Goal: Find specific page/section: Find specific page/section

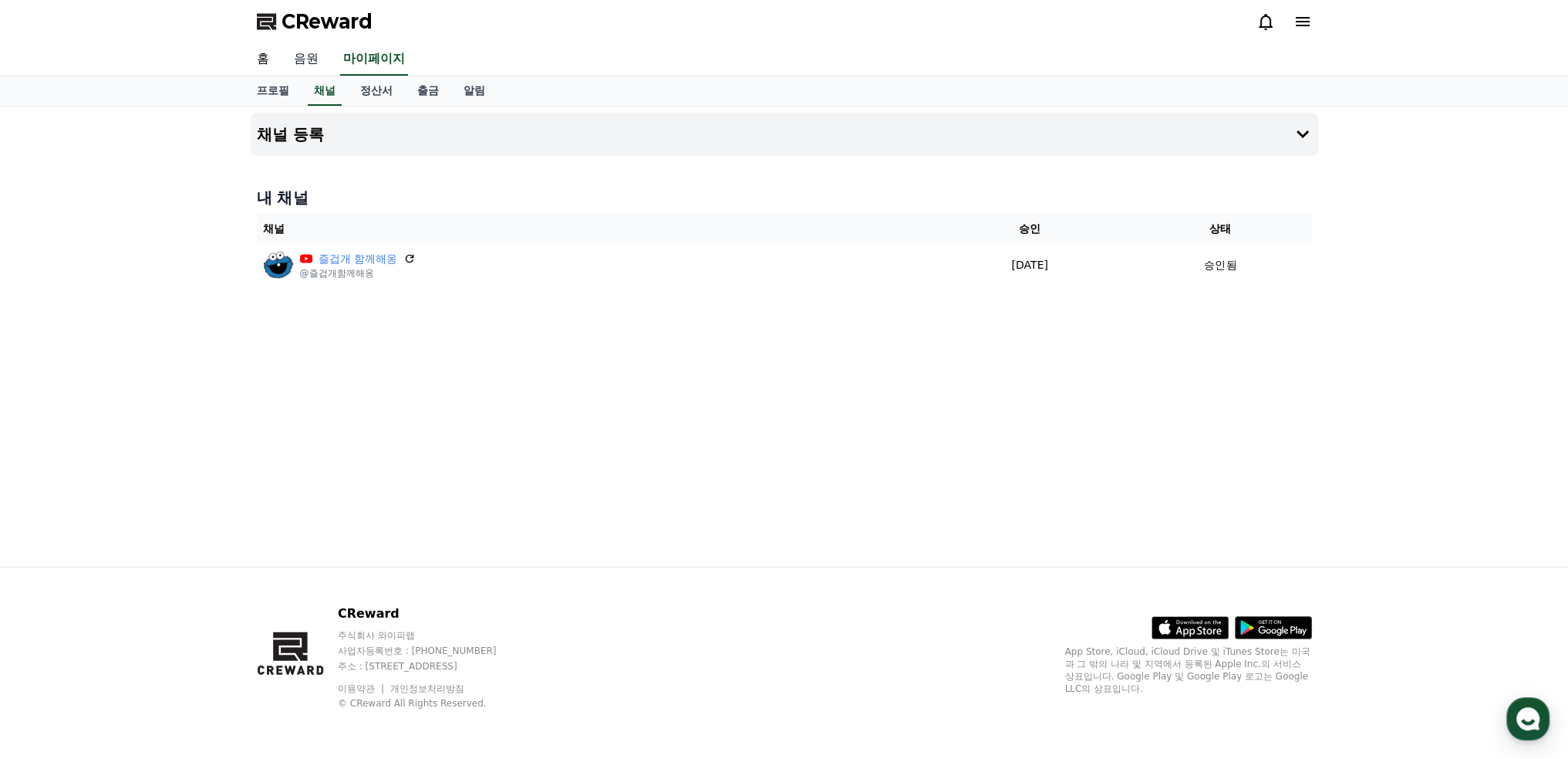
click at [310, 61] on link "음원" at bounding box center [306, 60] width 49 height 33
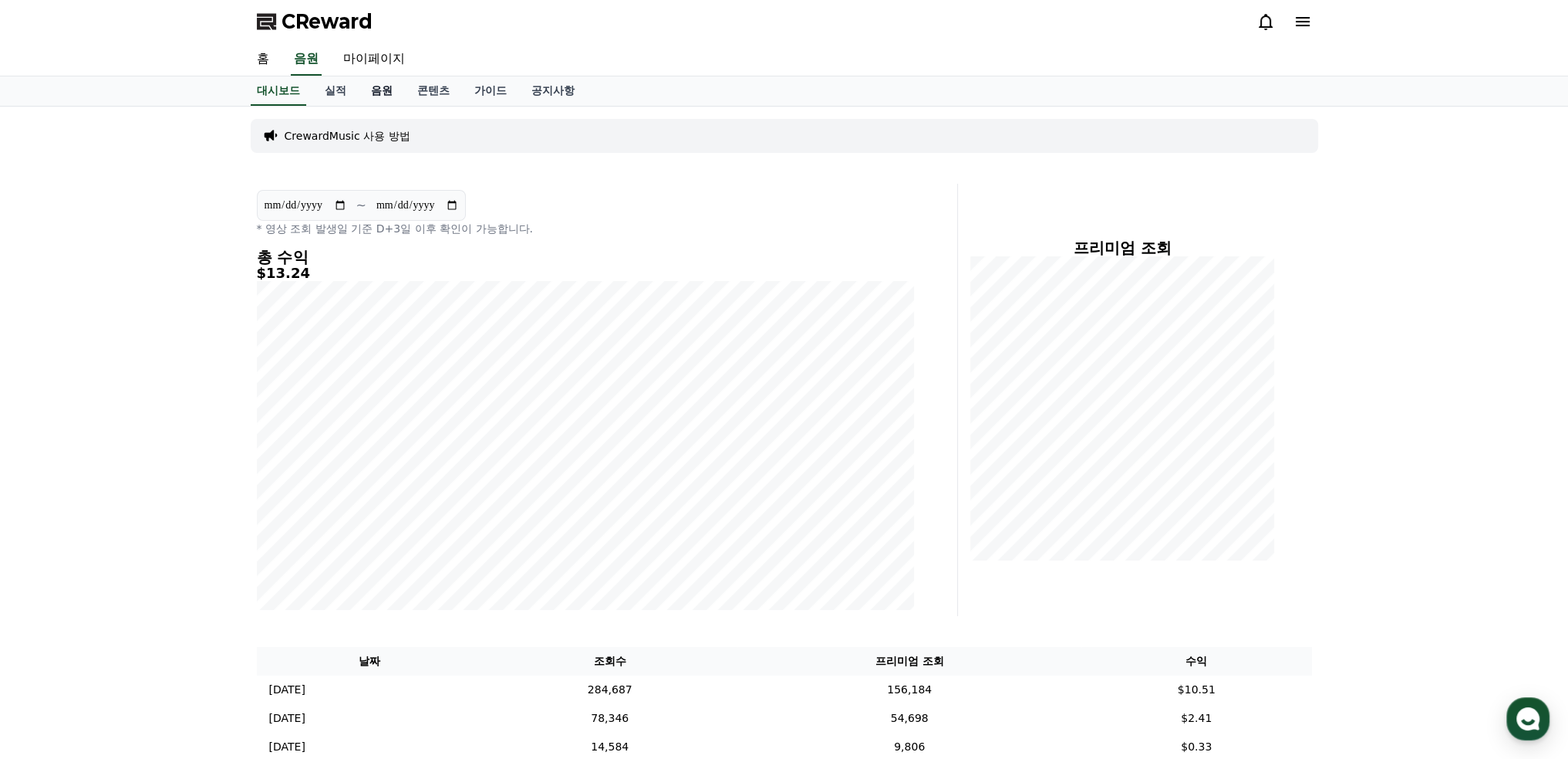
click at [372, 88] on link "음원" at bounding box center [382, 90] width 46 height 29
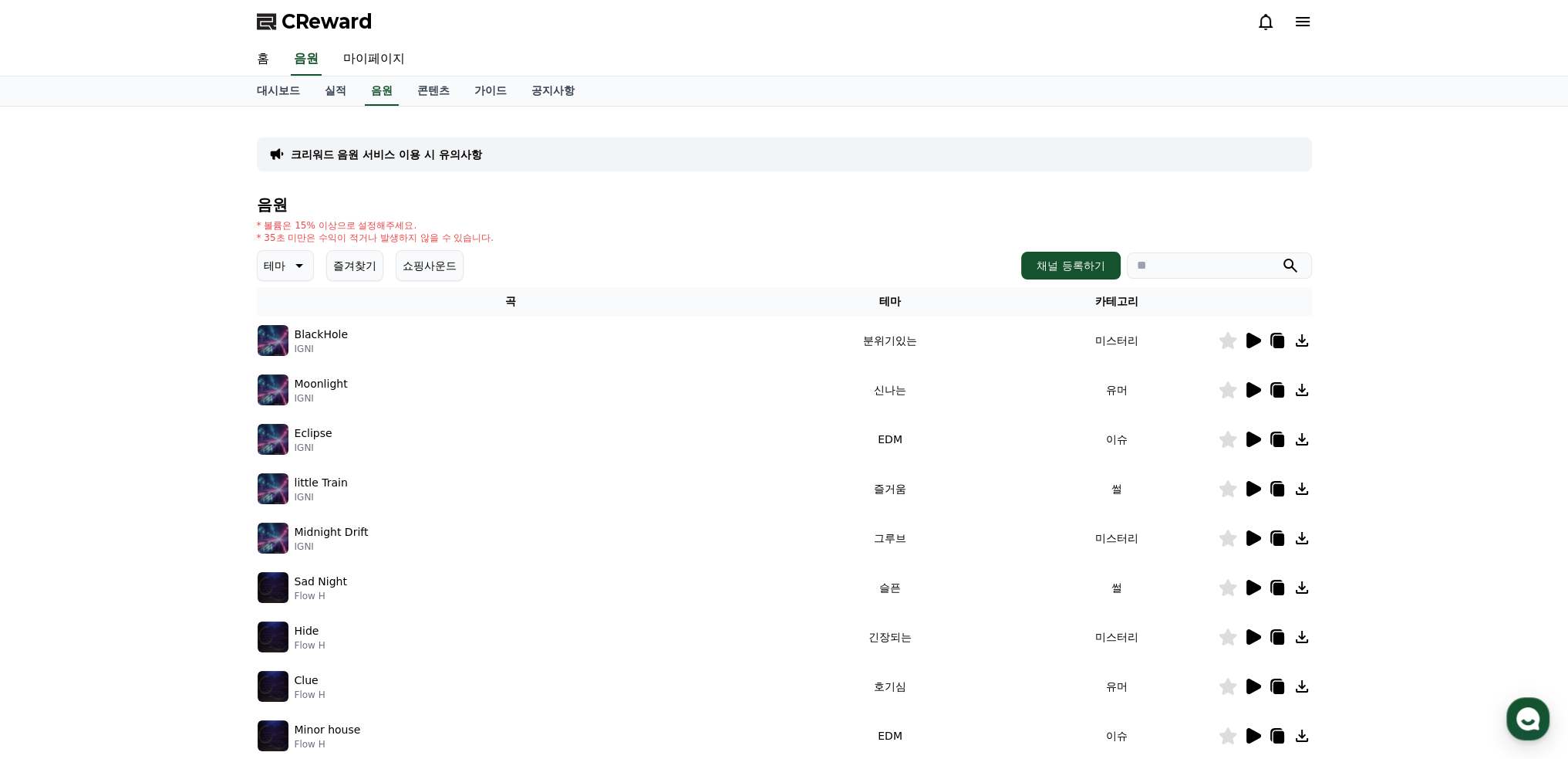
click at [1253, 392] on icon at bounding box center [1253, 390] width 14 height 15
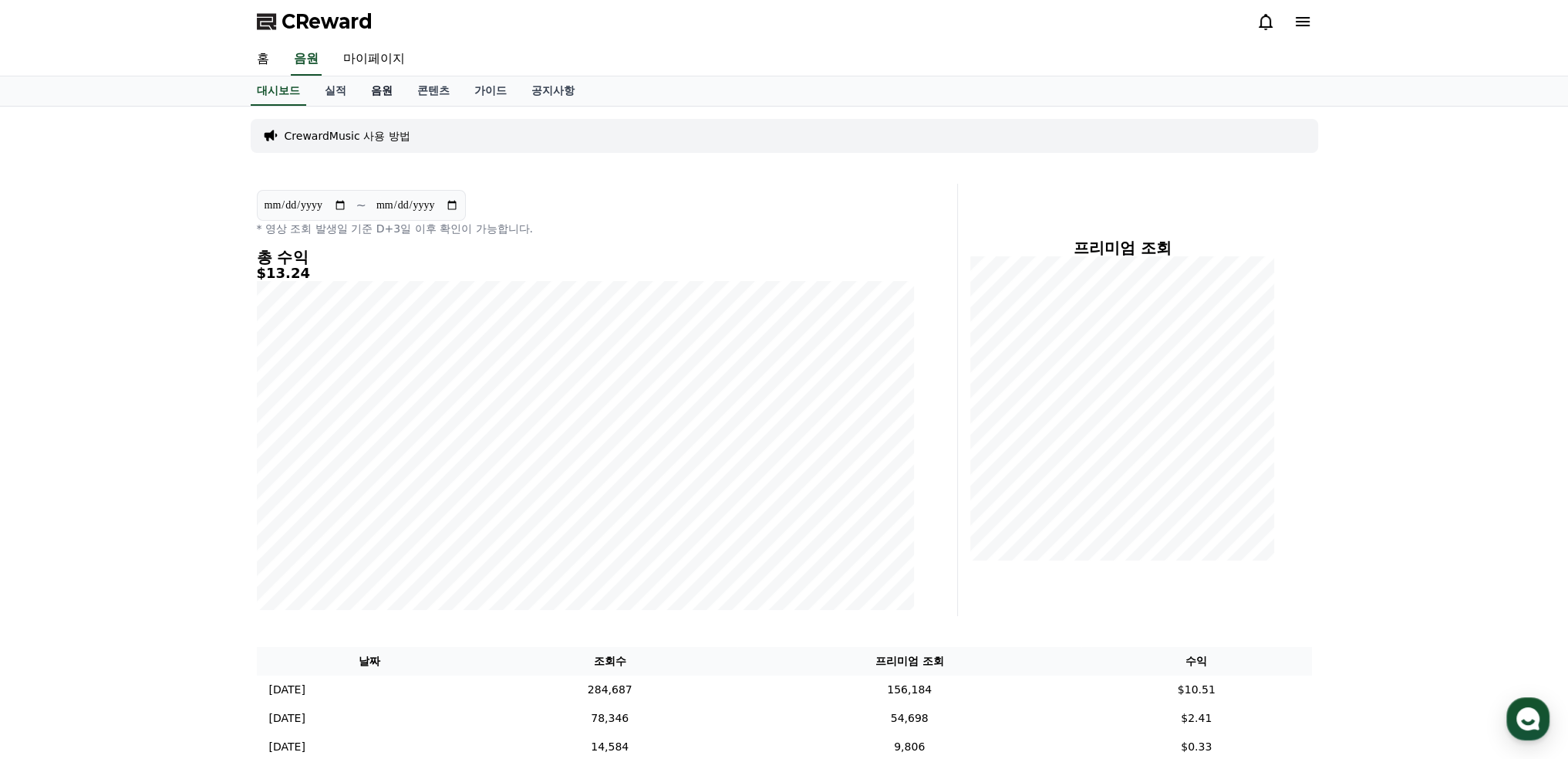
click at [386, 92] on link "음원" at bounding box center [382, 90] width 46 height 29
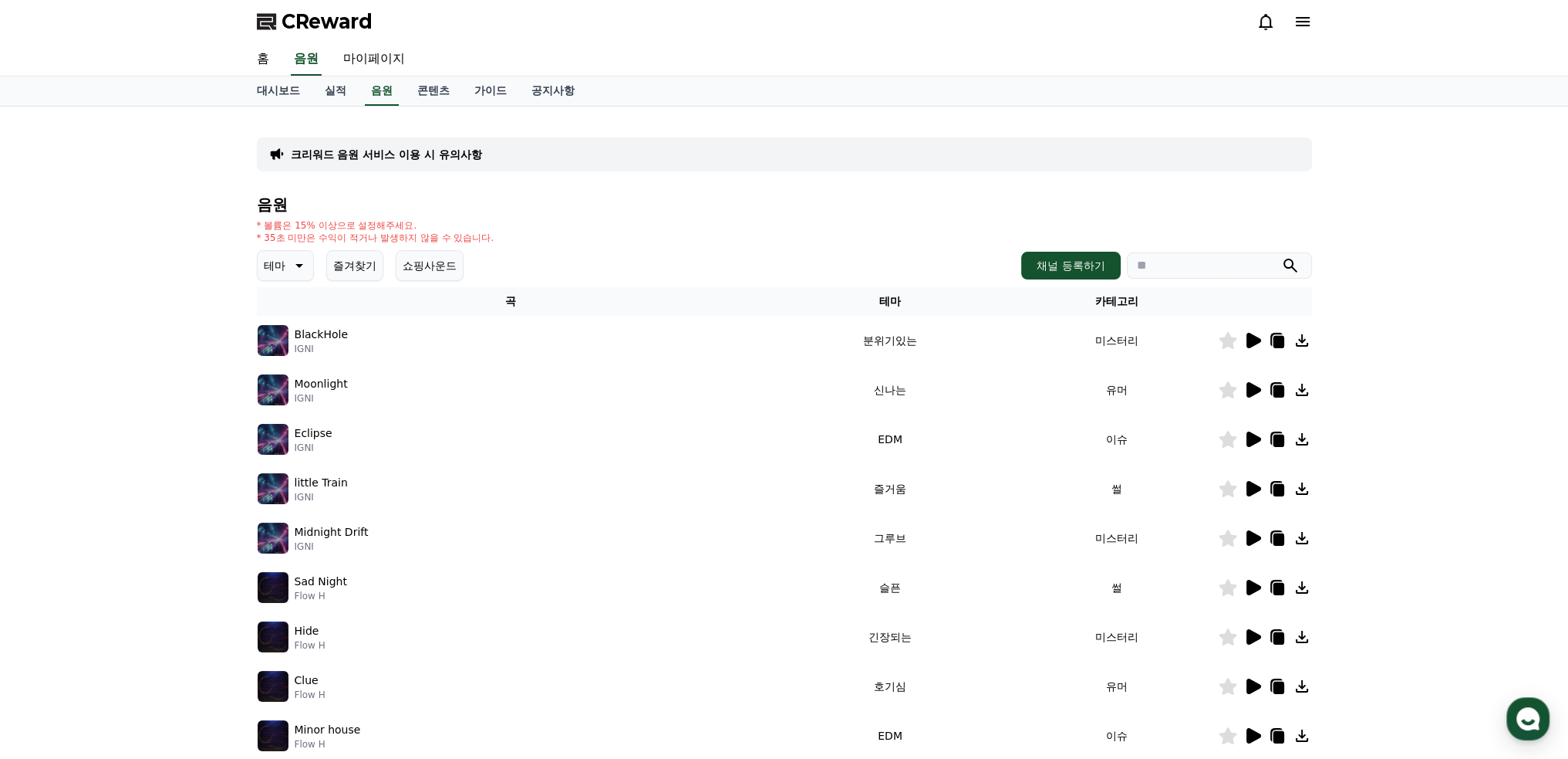
click at [1250, 486] on icon at bounding box center [1253, 489] width 14 height 15
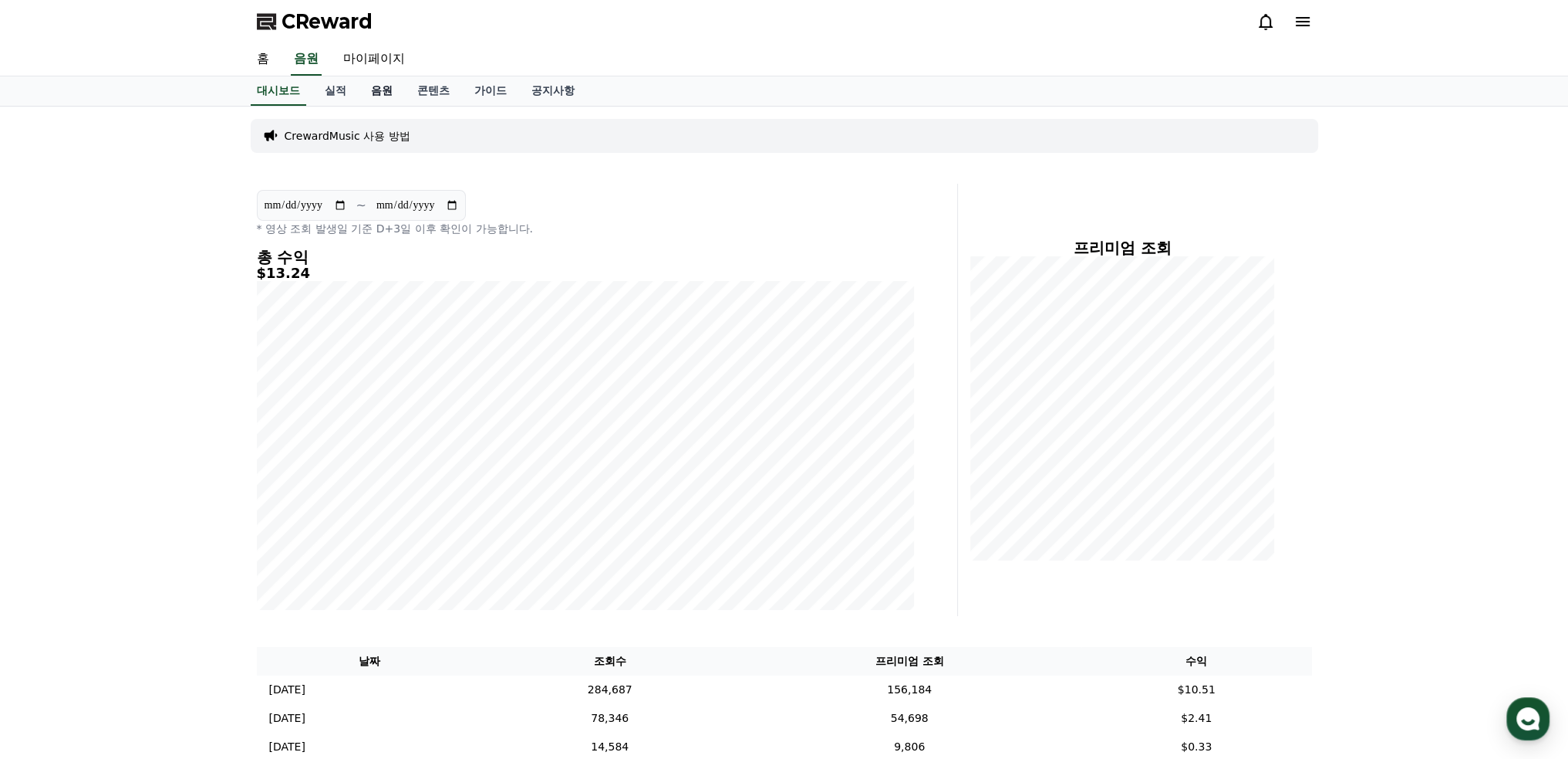
click at [386, 91] on link "음원" at bounding box center [382, 90] width 46 height 29
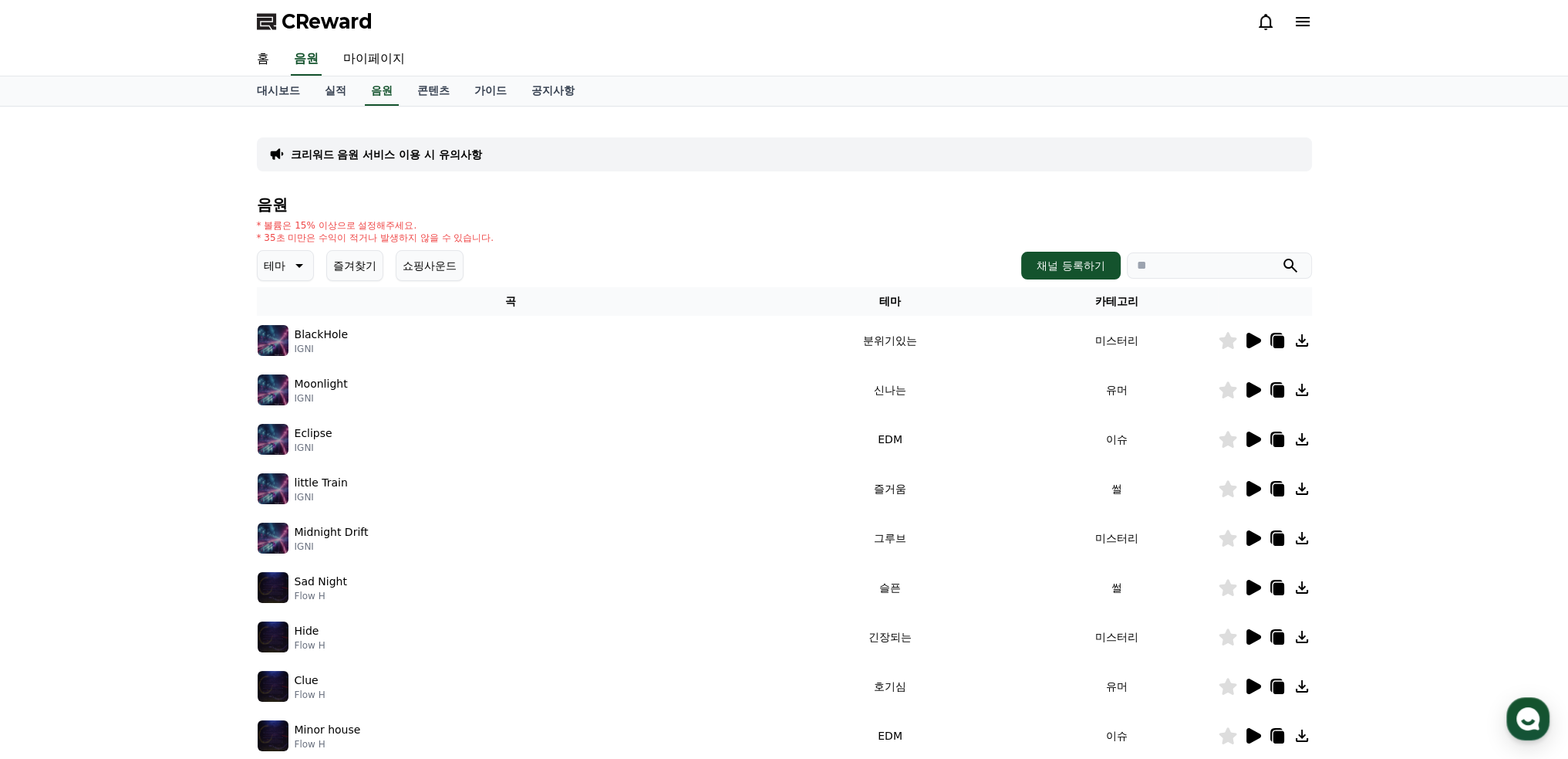
click at [1223, 492] on icon at bounding box center [1227, 489] width 17 height 17
click at [1256, 587] on icon at bounding box center [1253, 587] width 14 height 15
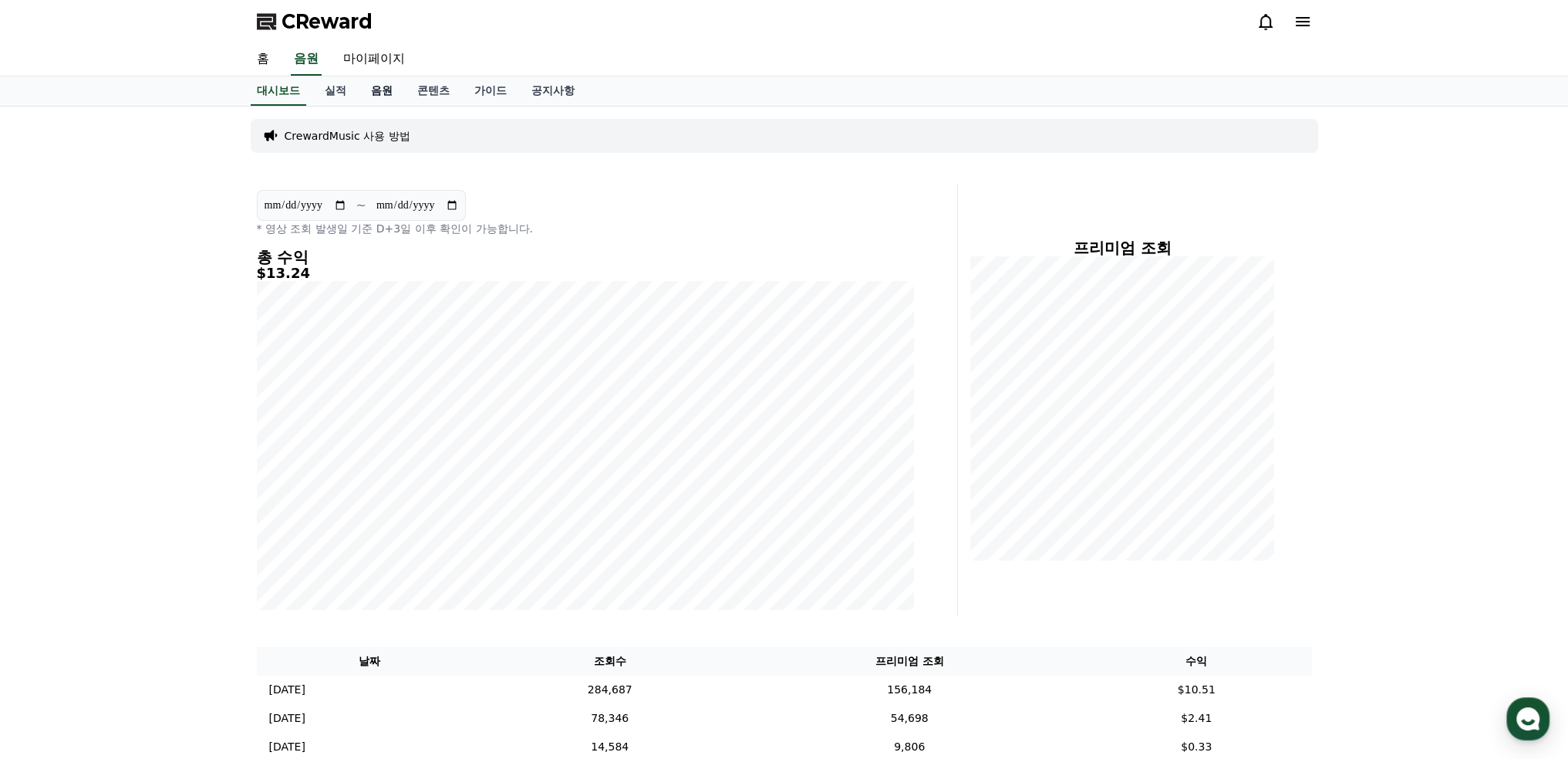
click at [380, 89] on link "음원" at bounding box center [382, 90] width 46 height 29
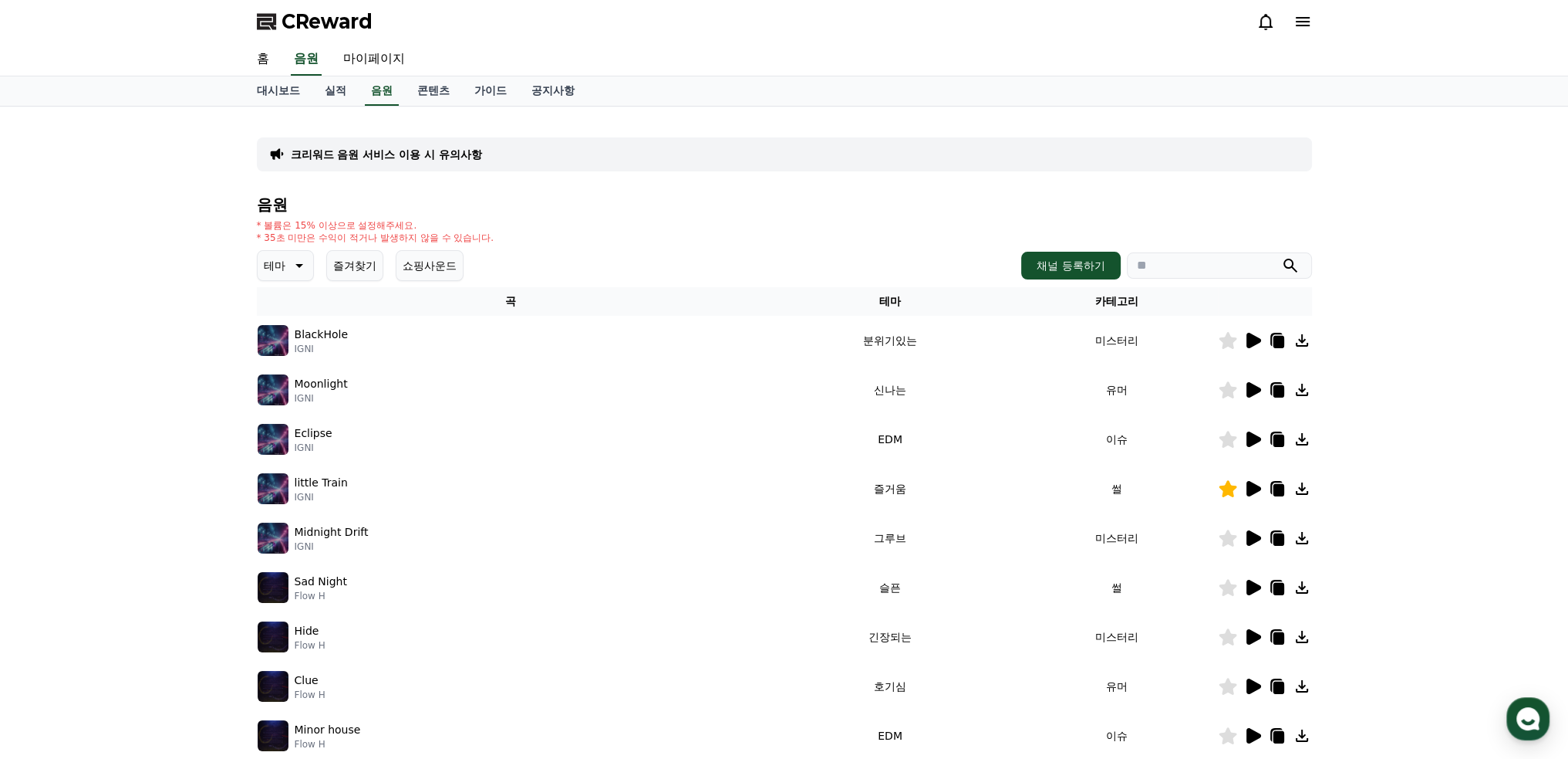
click at [1229, 589] on icon at bounding box center [1227, 588] width 17 height 17
click at [1251, 686] on icon at bounding box center [1253, 686] width 14 height 15
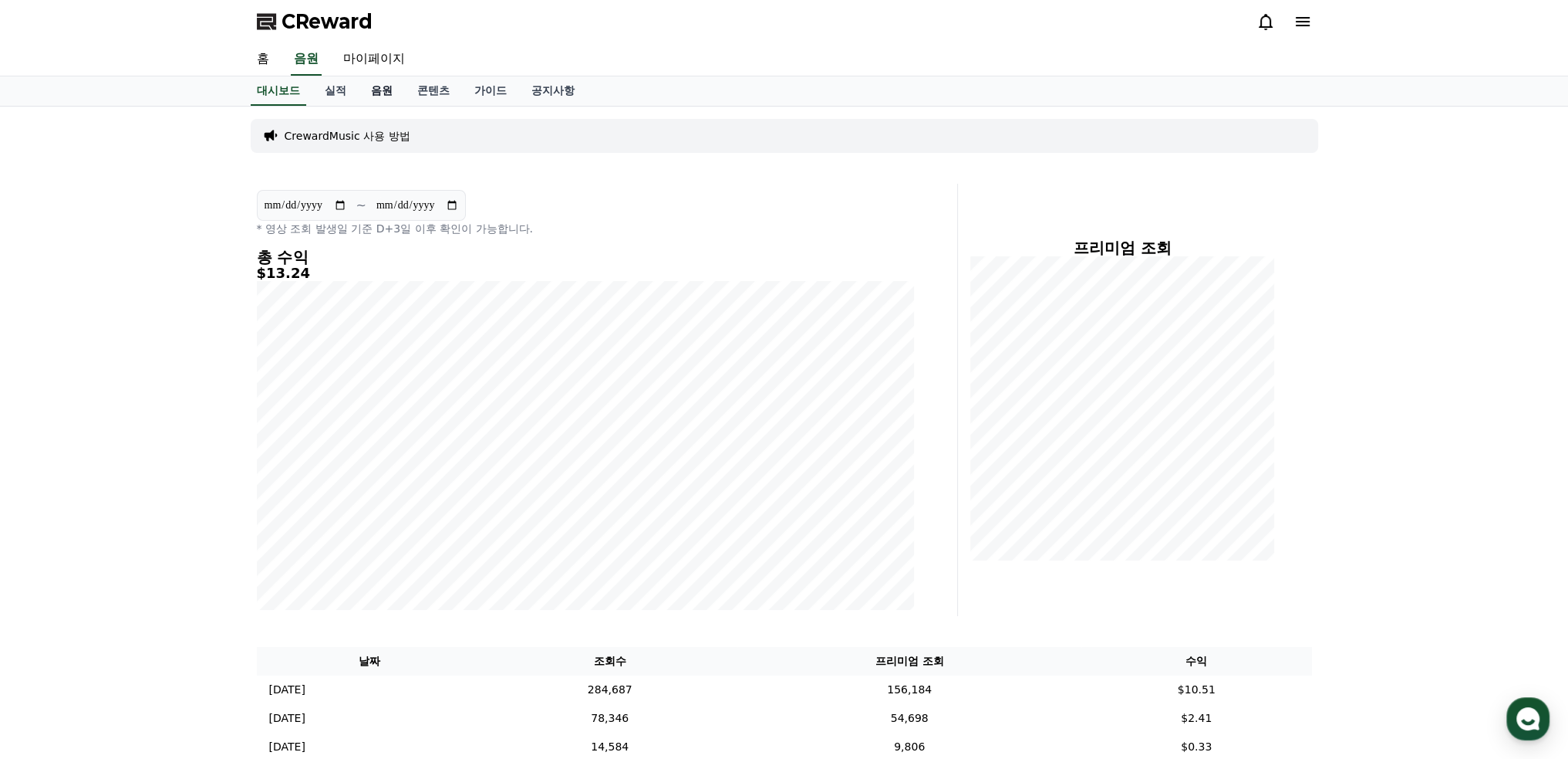
click at [383, 91] on link "음원" at bounding box center [382, 90] width 46 height 29
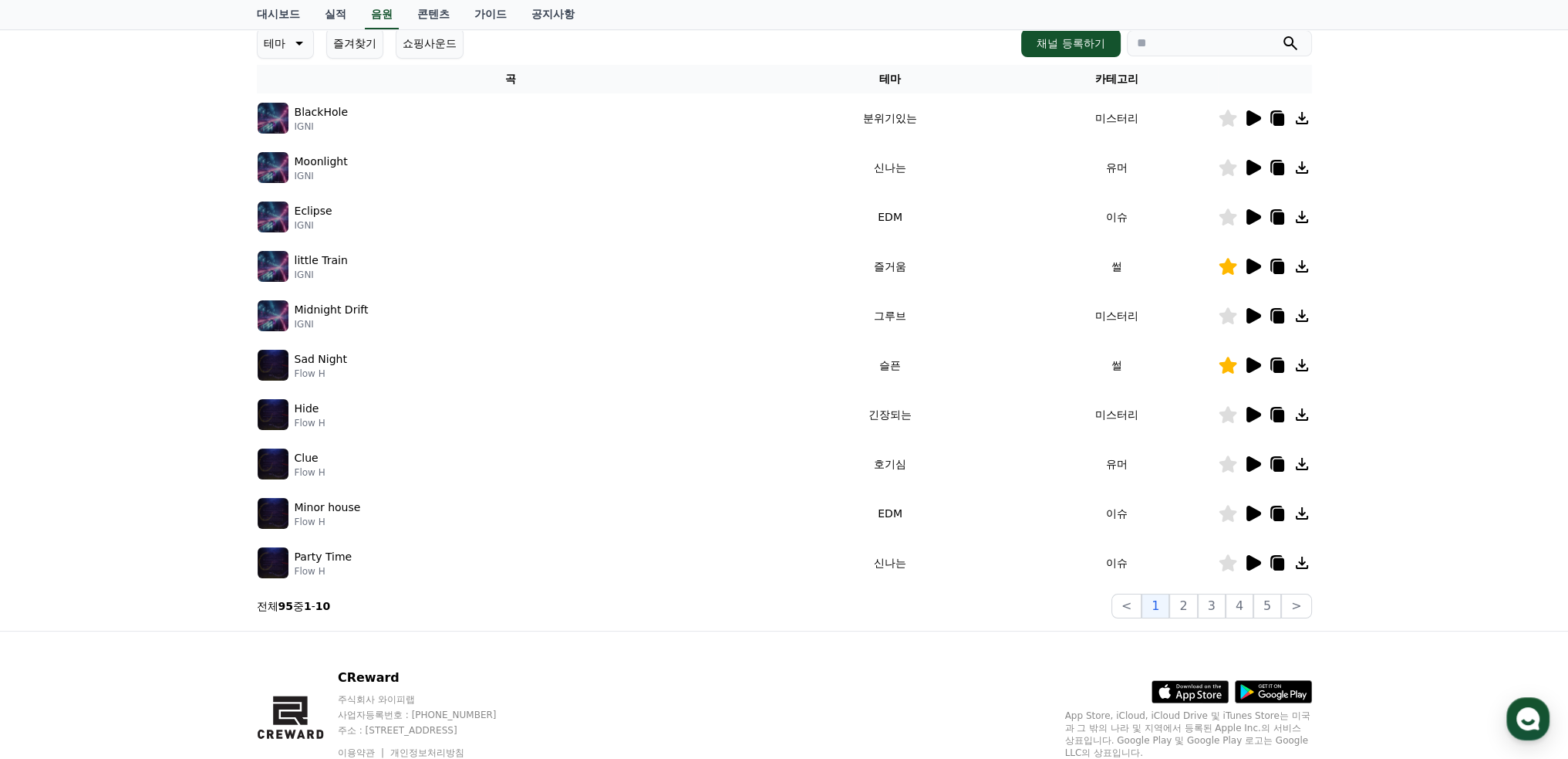
scroll to position [232, 0]
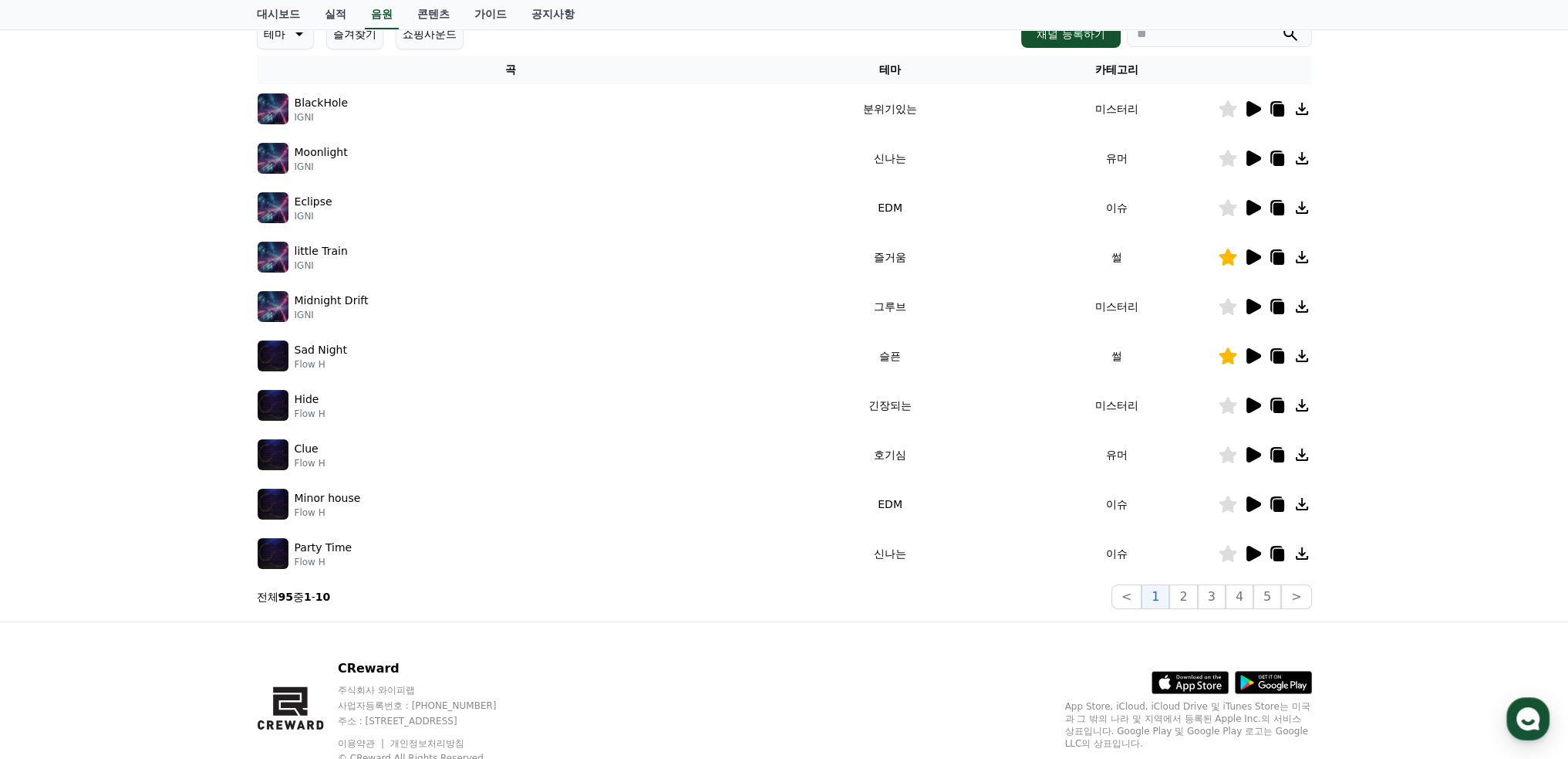
click at [1251, 504] on icon at bounding box center [1253, 504] width 14 height 15
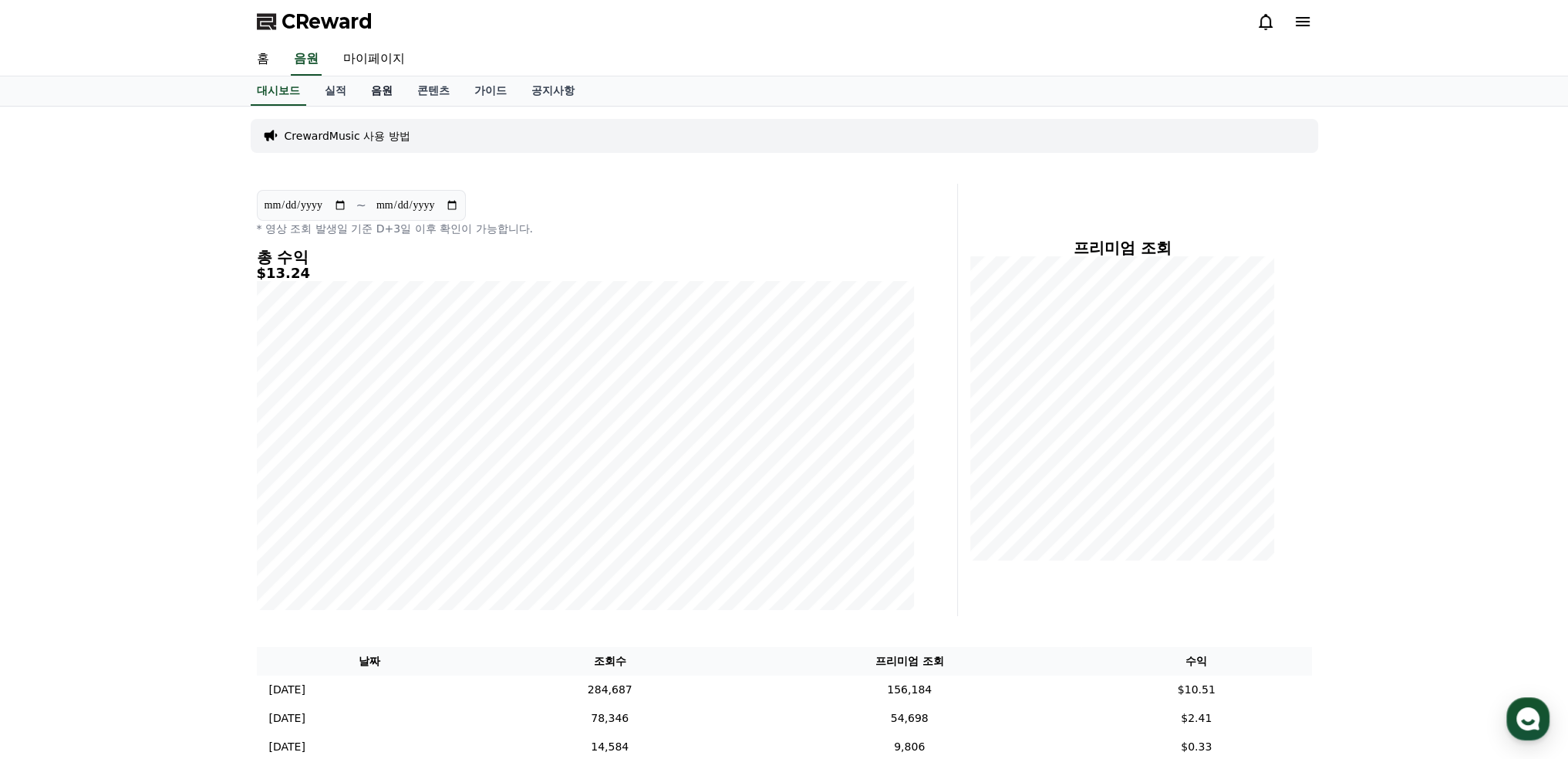
click at [372, 95] on link "음원" at bounding box center [382, 90] width 46 height 29
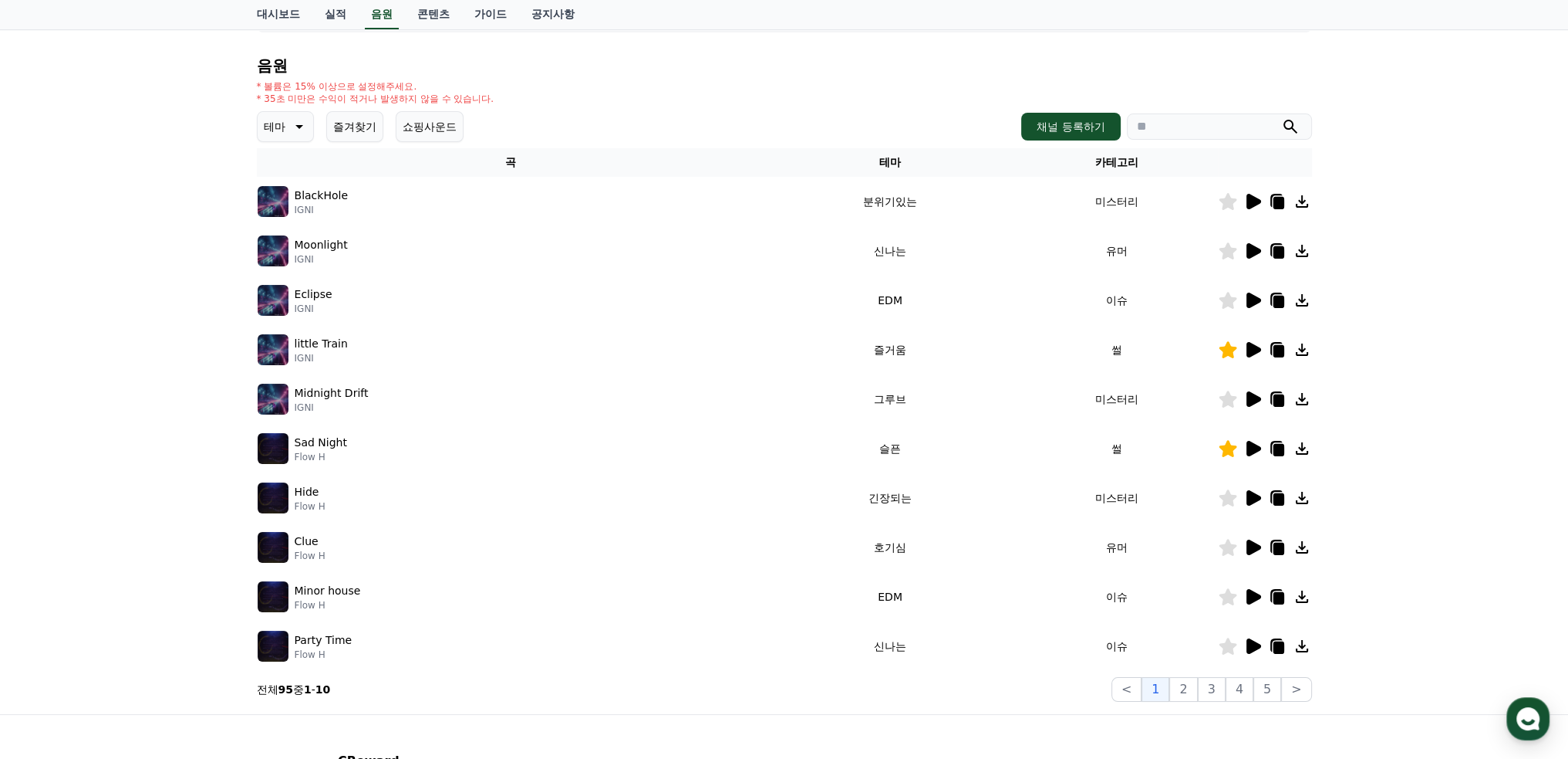
scroll to position [232, 0]
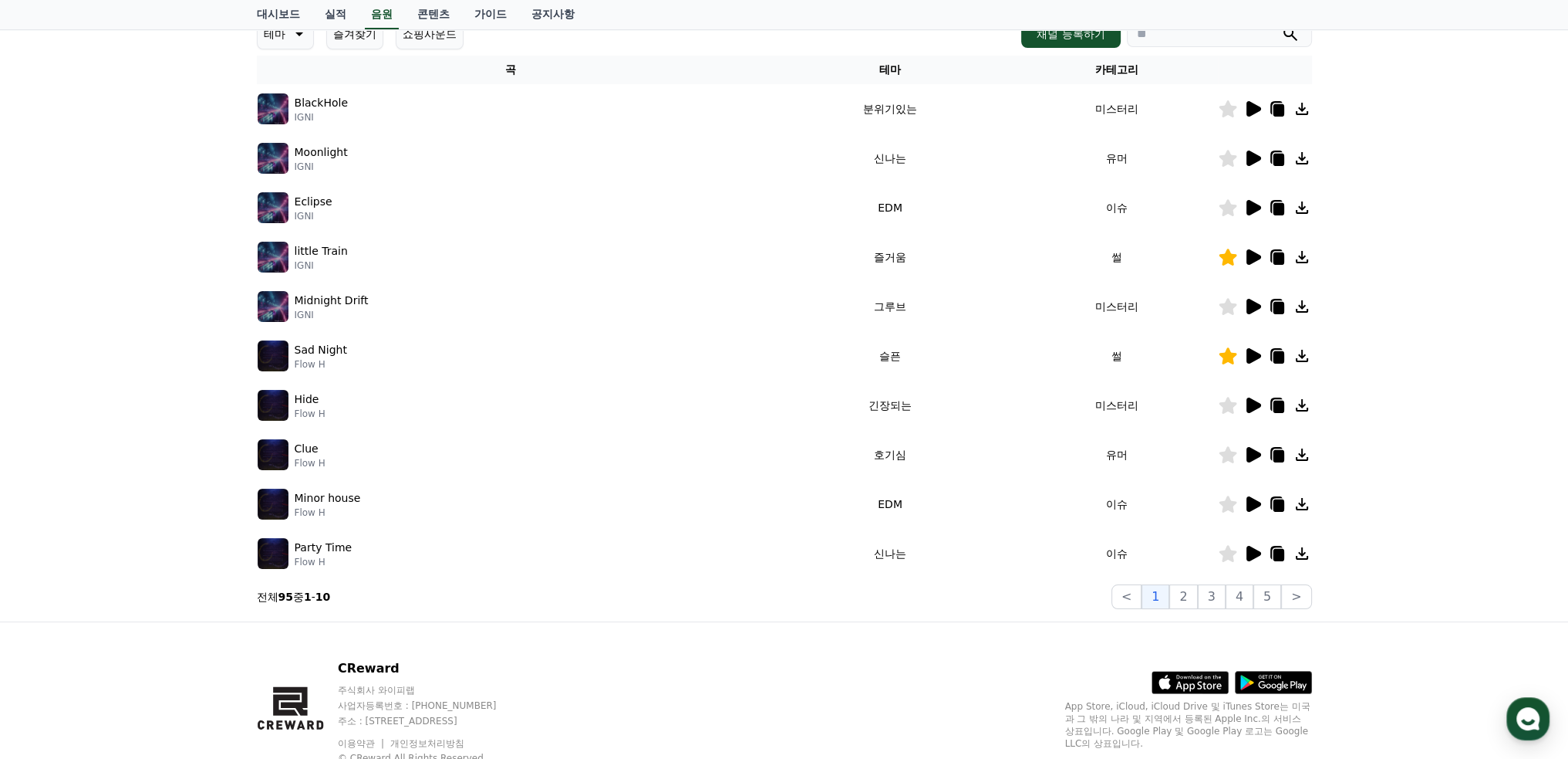
click at [1254, 552] on icon at bounding box center [1253, 553] width 14 height 15
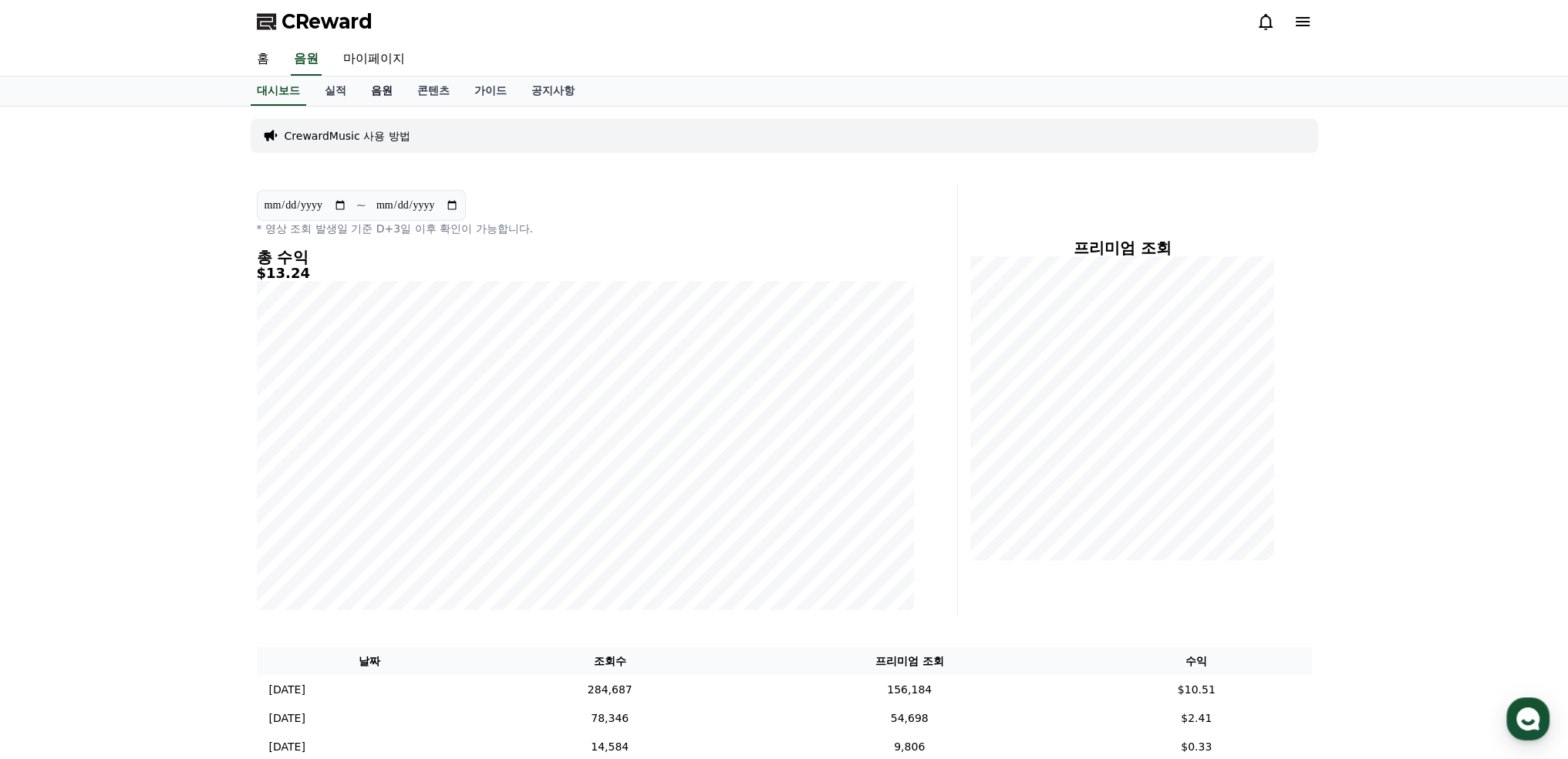
click at [371, 94] on link "음원" at bounding box center [382, 90] width 46 height 29
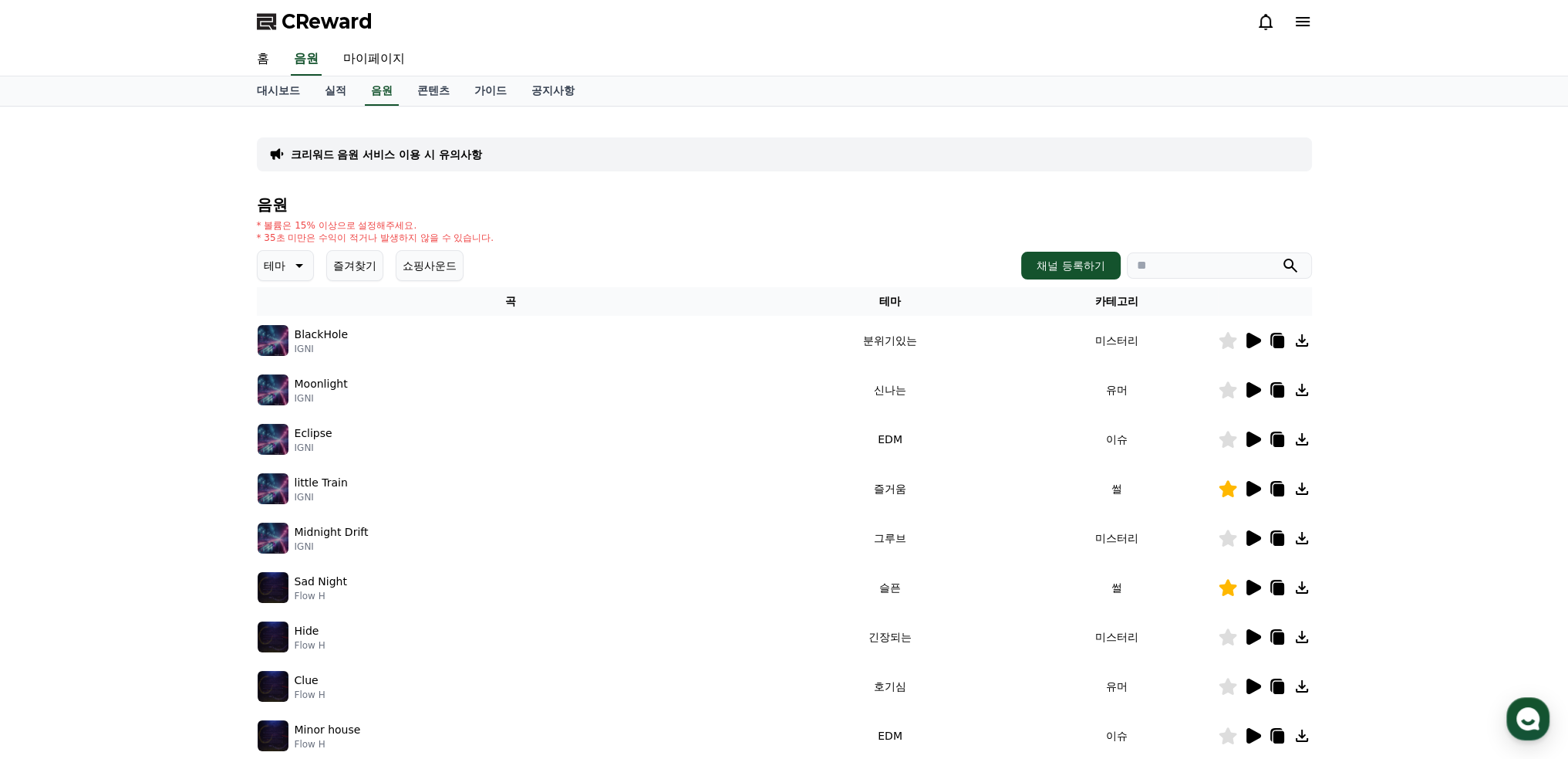
click at [302, 266] on icon at bounding box center [297, 265] width 18 height 18
click at [291, 383] on button "호기심" at bounding box center [282, 386] width 45 height 34
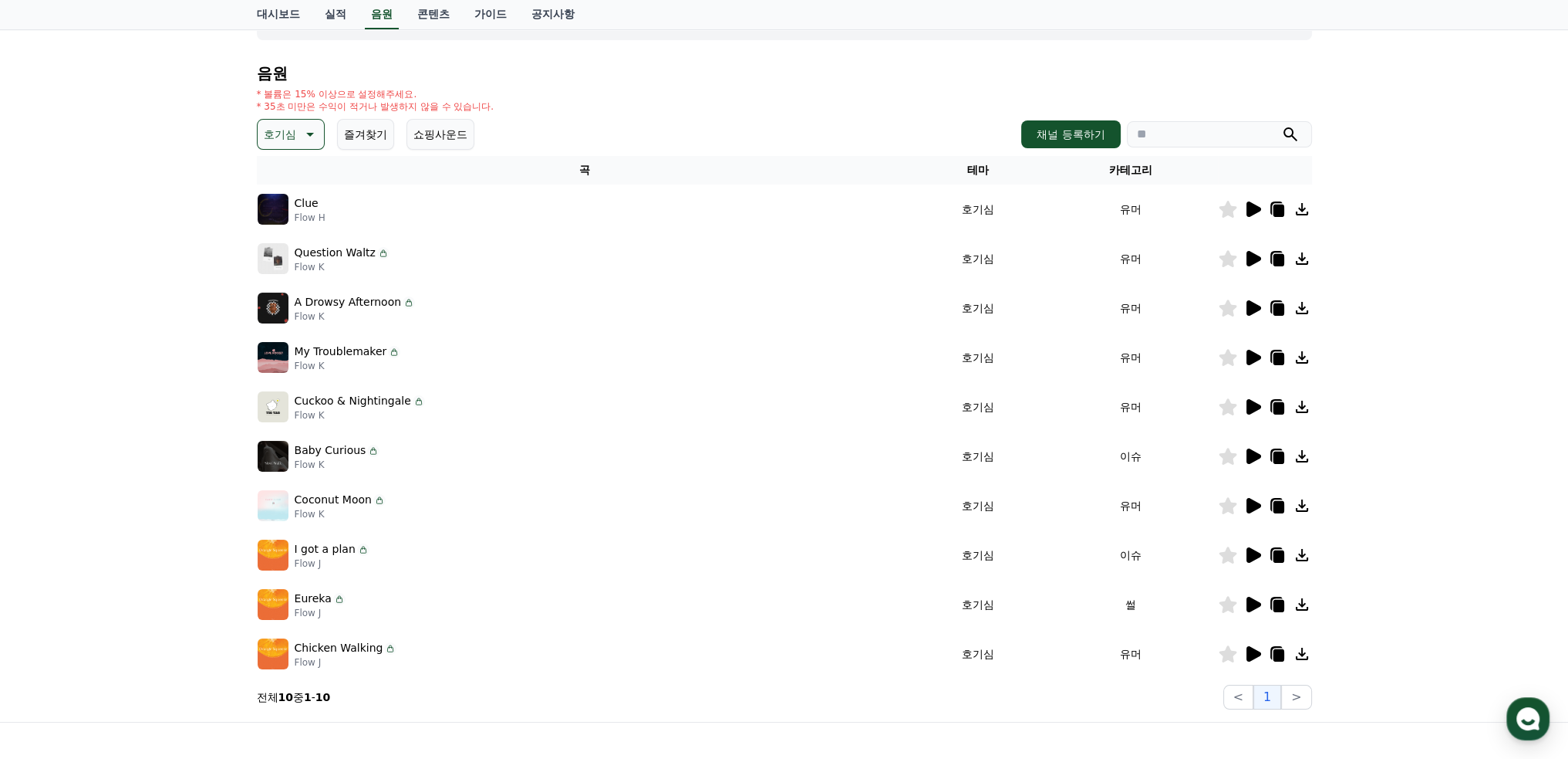
scroll to position [154, 0]
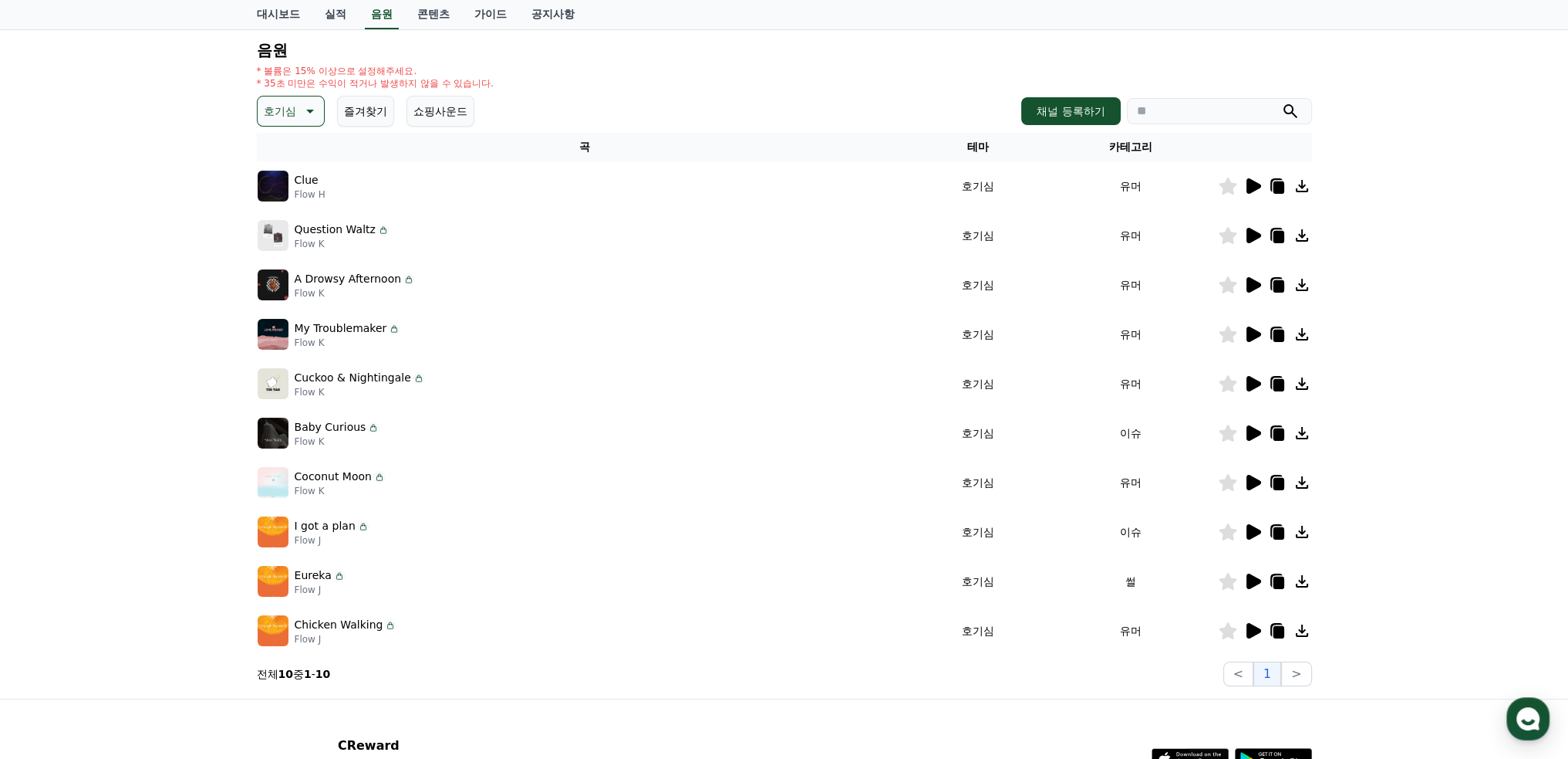
click at [1255, 630] on icon at bounding box center [1253, 630] width 14 height 15
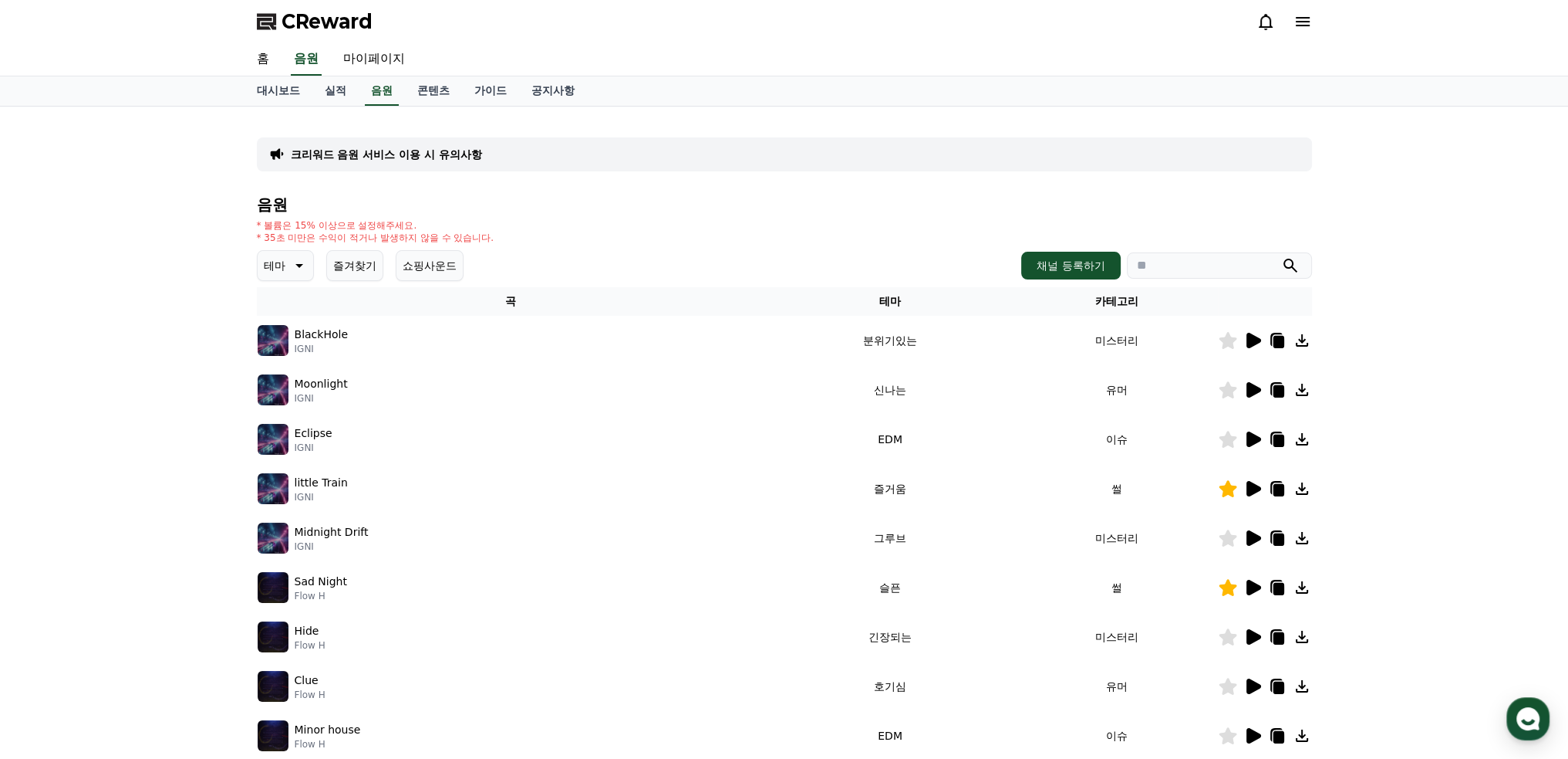
click at [302, 265] on icon at bounding box center [297, 265] width 18 height 18
click at [302, 387] on button "호기심" at bounding box center [282, 386] width 45 height 34
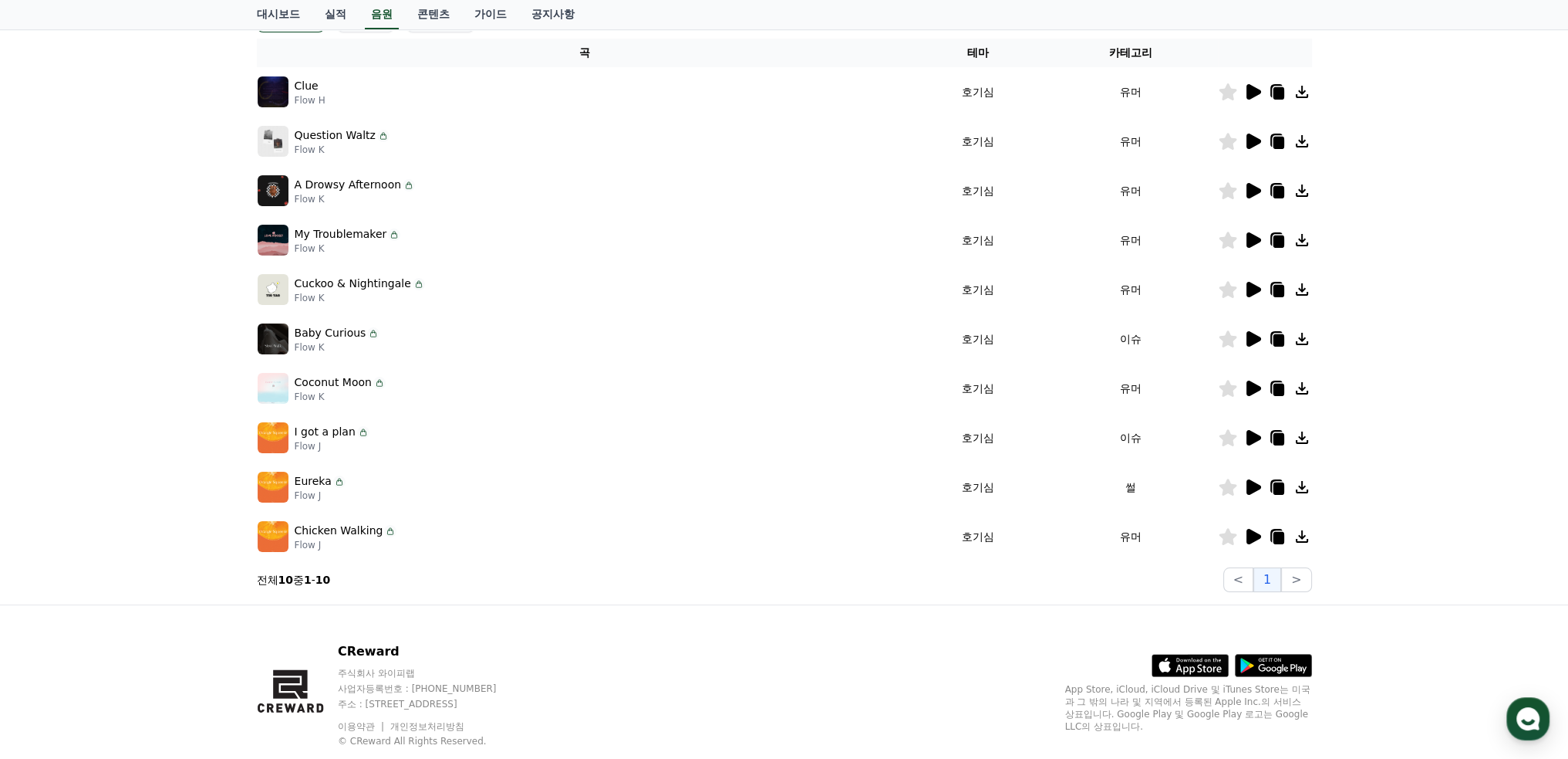
scroll to position [285, 0]
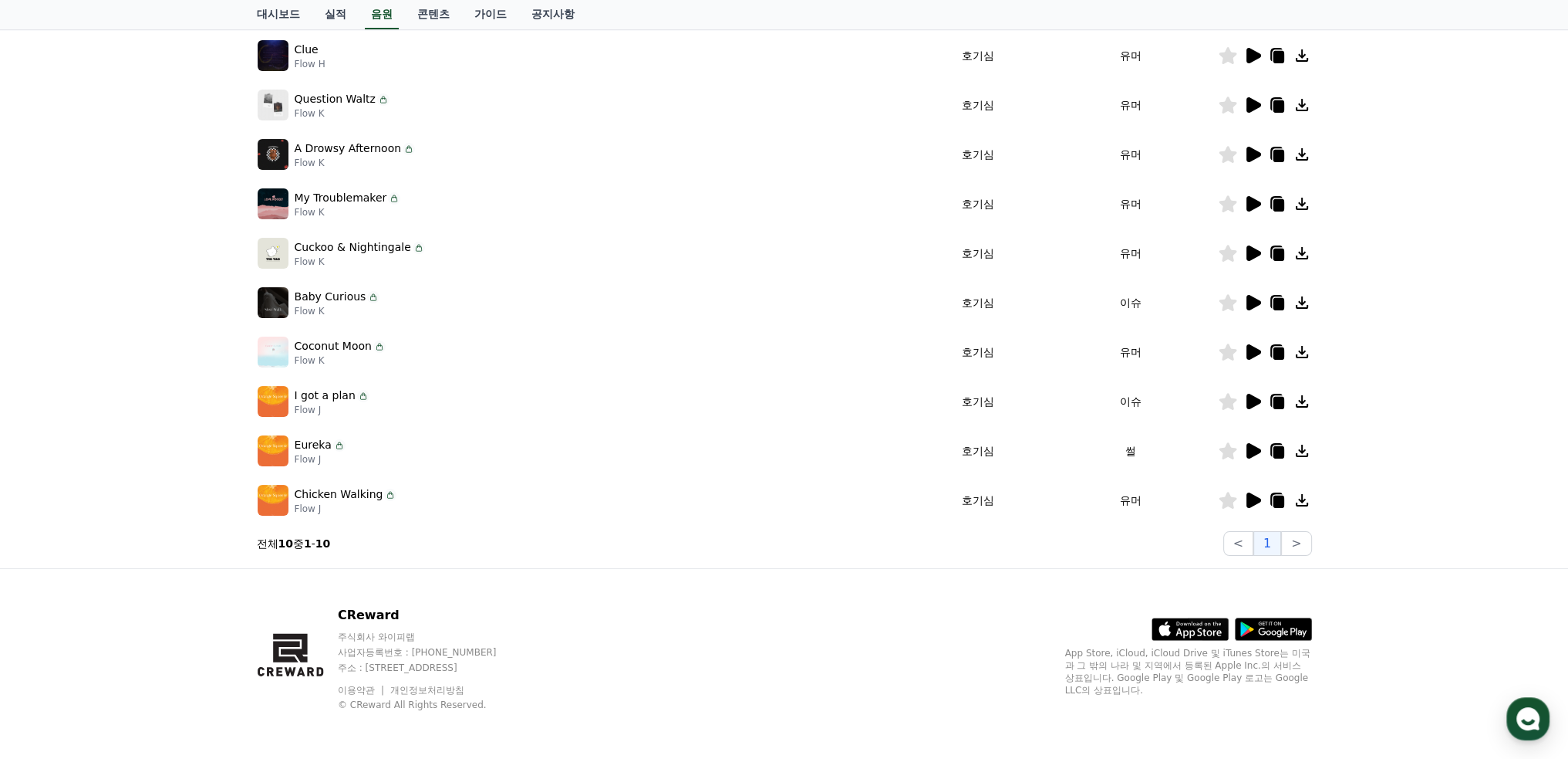
click at [1230, 499] on icon at bounding box center [1227, 500] width 17 height 17
click at [1253, 446] on icon at bounding box center [1253, 450] width 14 height 15
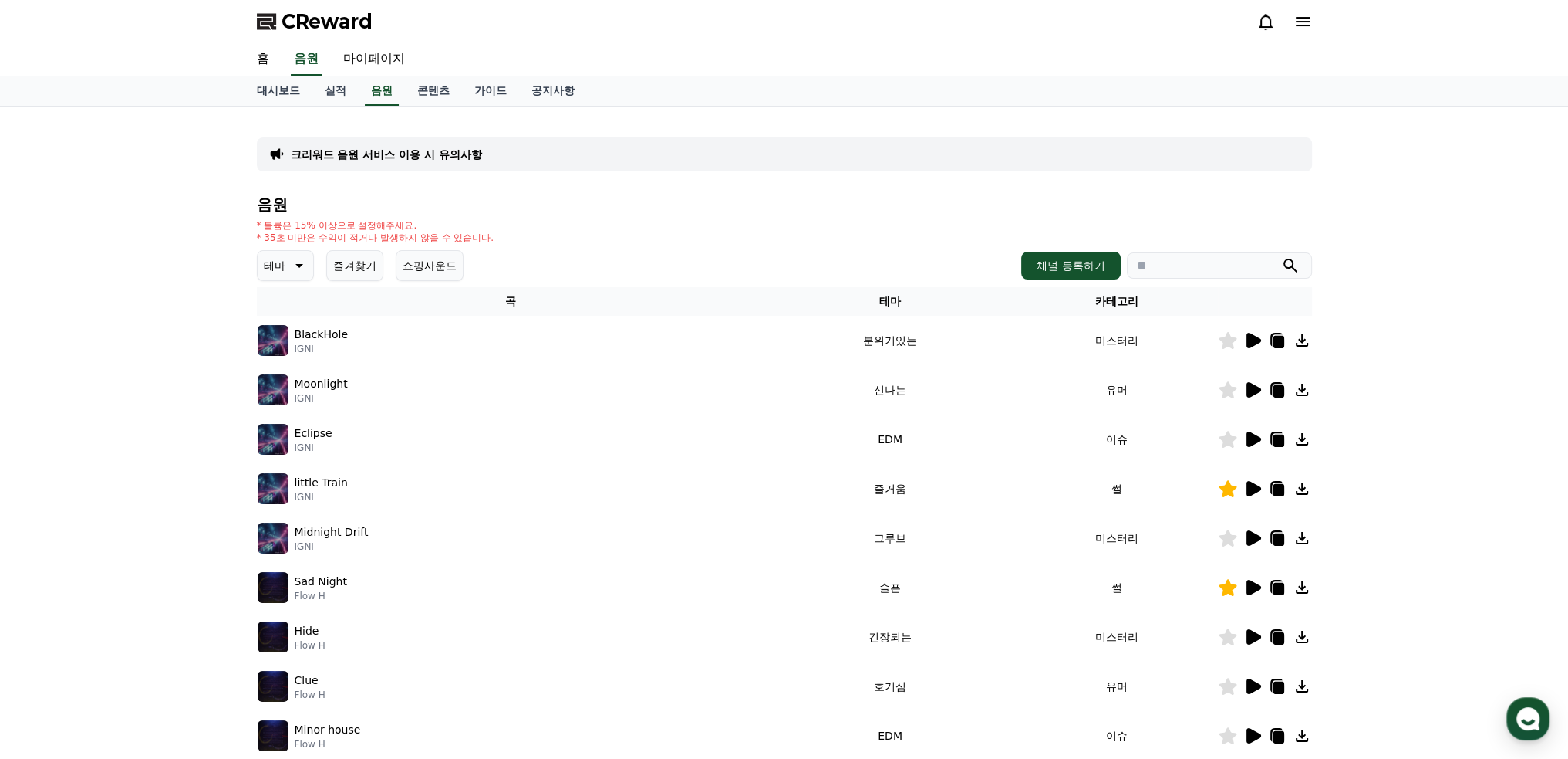
click at [298, 260] on icon at bounding box center [297, 265] width 18 height 18
click at [283, 385] on button "호기심" at bounding box center [282, 386] width 45 height 34
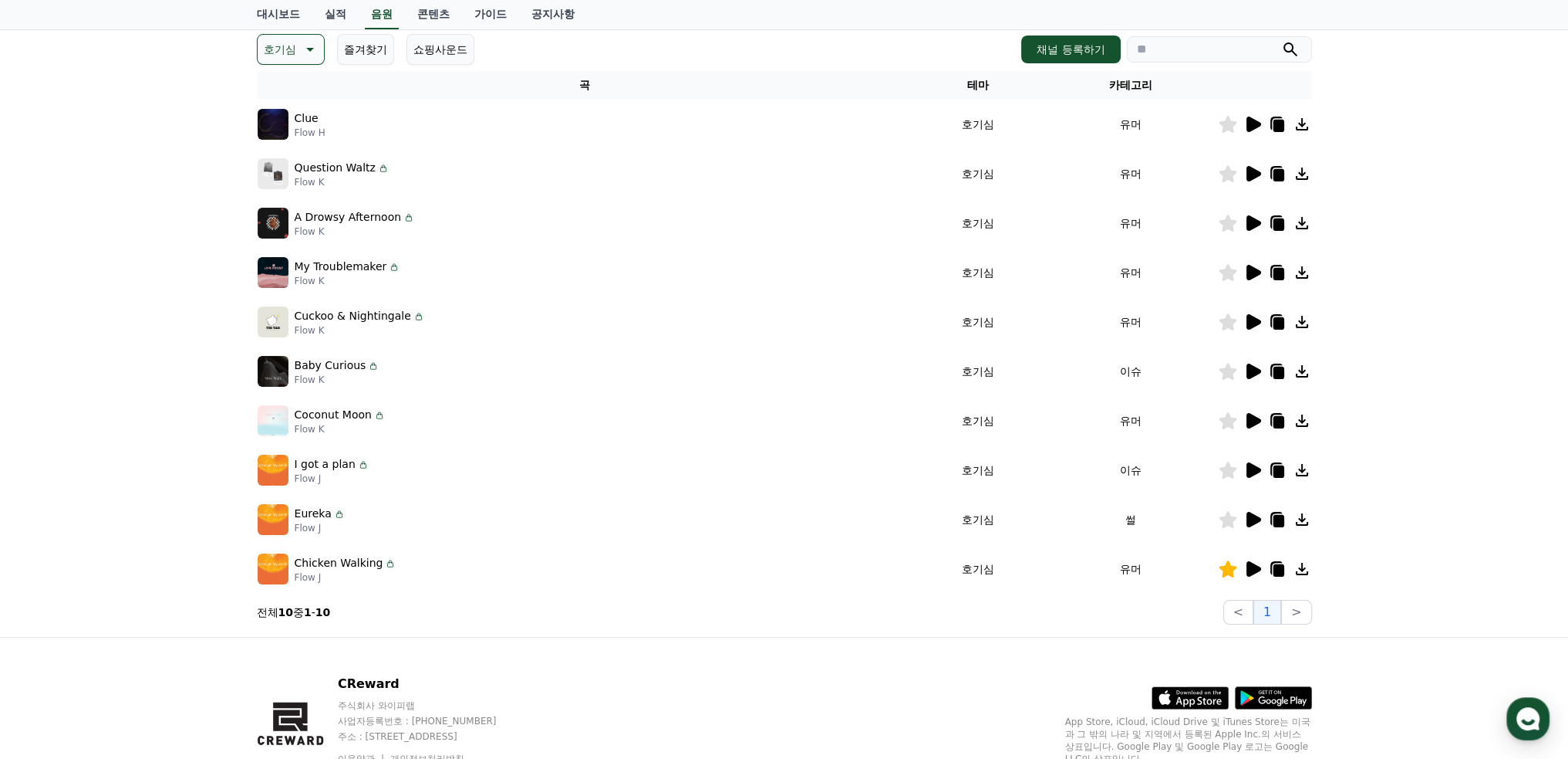
scroll to position [232, 0]
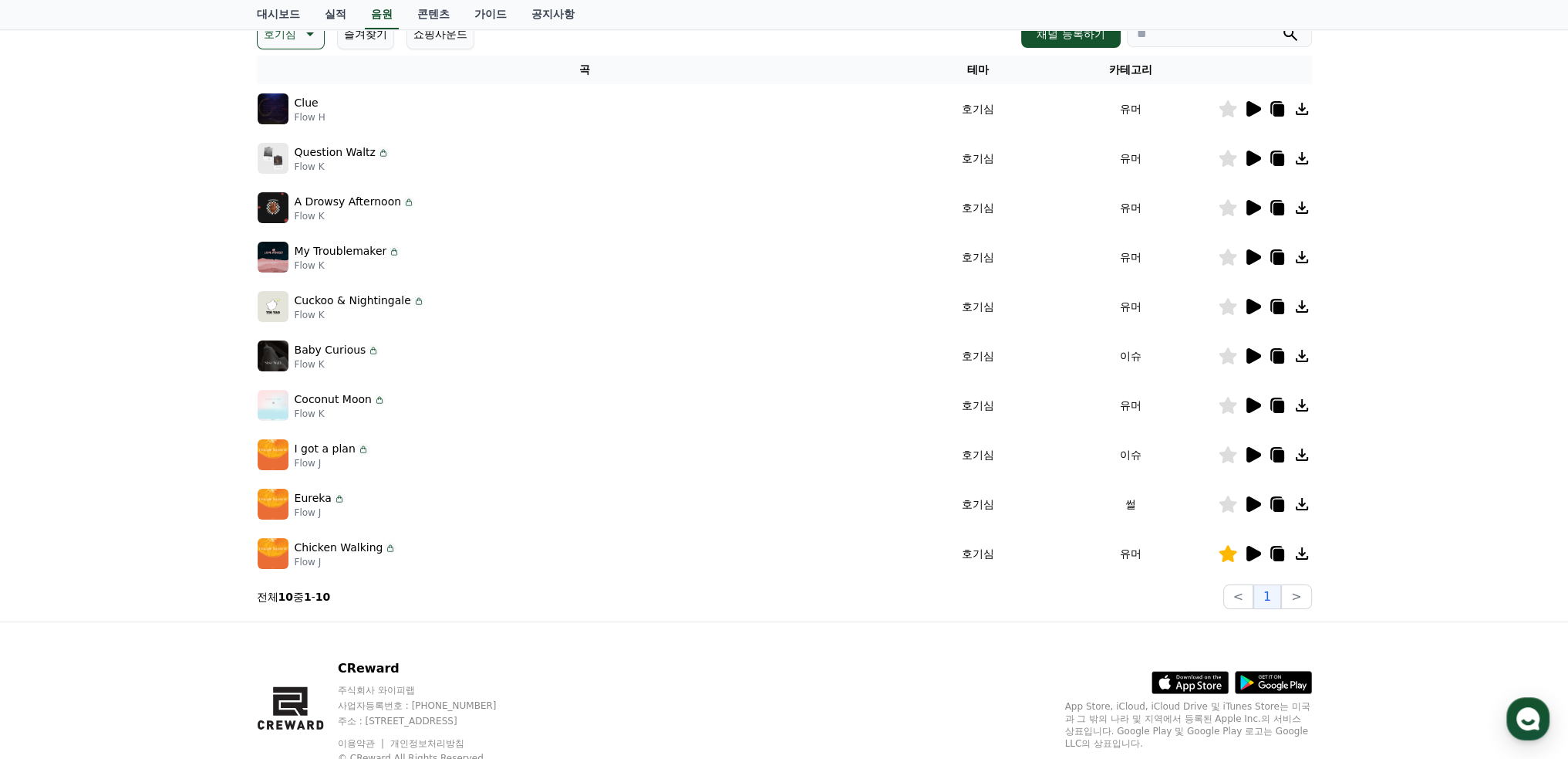
click at [1225, 502] on icon at bounding box center [1227, 504] width 17 height 17
click at [1250, 503] on icon at bounding box center [1253, 504] width 14 height 15
